Goal: Transaction & Acquisition: Book appointment/travel/reservation

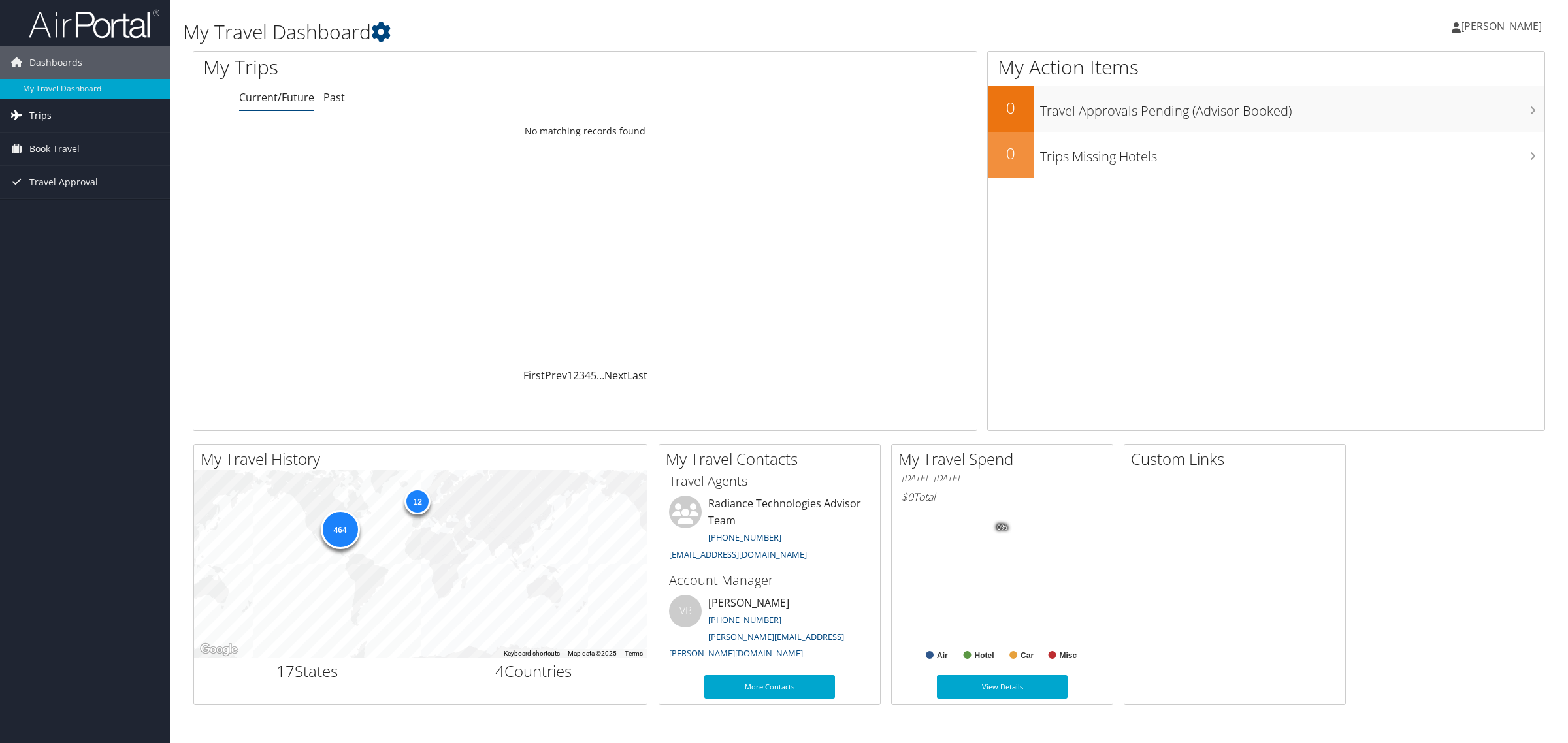
click at [53, 124] on link "Trips" at bounding box center [85, 116] width 170 height 33
click at [49, 213] on span "Book Travel" at bounding box center [55, 208] width 51 height 33
click at [67, 277] on link "Book/Manage Online Trips" at bounding box center [85, 273] width 170 height 20
